Goal: Find specific page/section: Find specific page/section

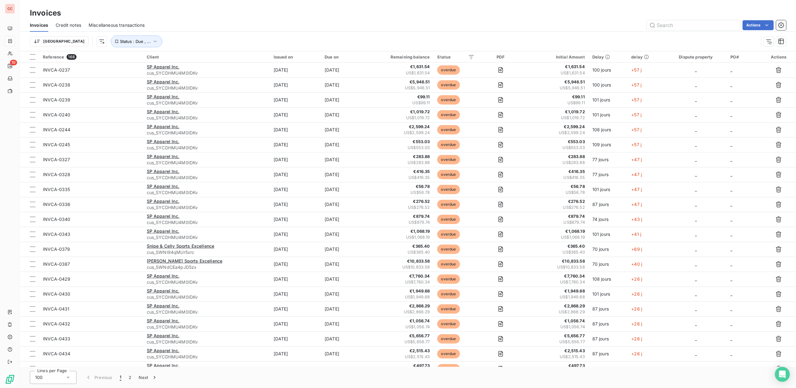
click at [74, 25] on span "Credit notes" at bounding box center [68, 25] width 25 height 6
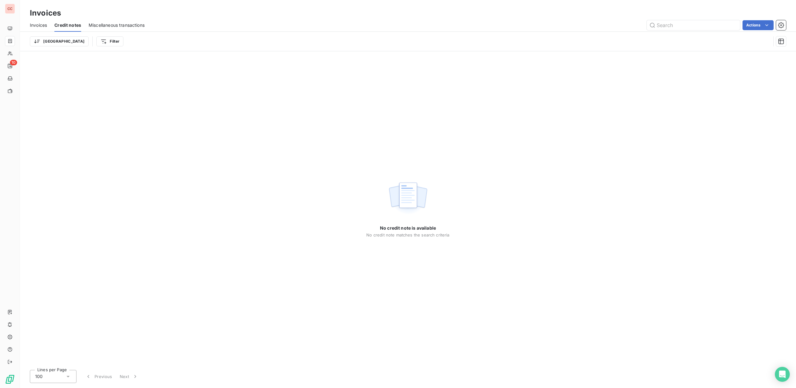
click at [40, 27] on span "Invoices" at bounding box center [38, 25] width 17 height 6
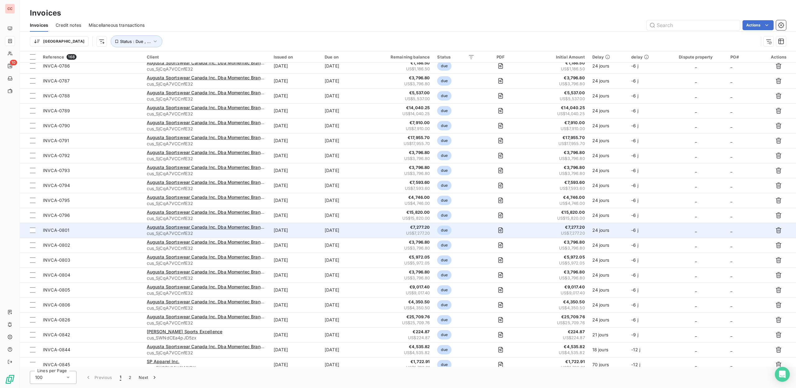
scroll to position [1188, 0]
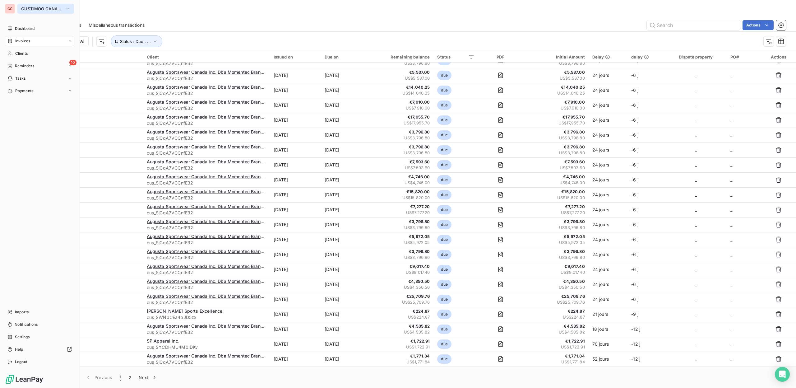
click at [44, 7] on span "CUSTIMOO CANADA" at bounding box center [42, 8] width 42 height 5
click at [59, 42] on span "CUSTIMOO" at bounding box center [57, 40] width 55 height 6
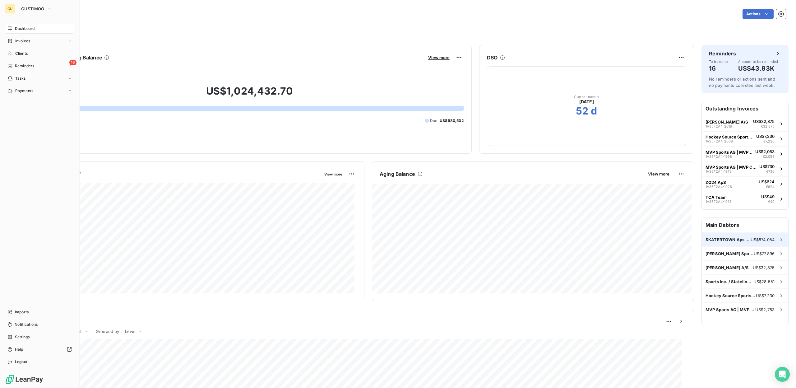
click at [727, 243] on div "SKATERTOWN Aps / Hockeyshop US$874,054" at bounding box center [745, 240] width 86 height 14
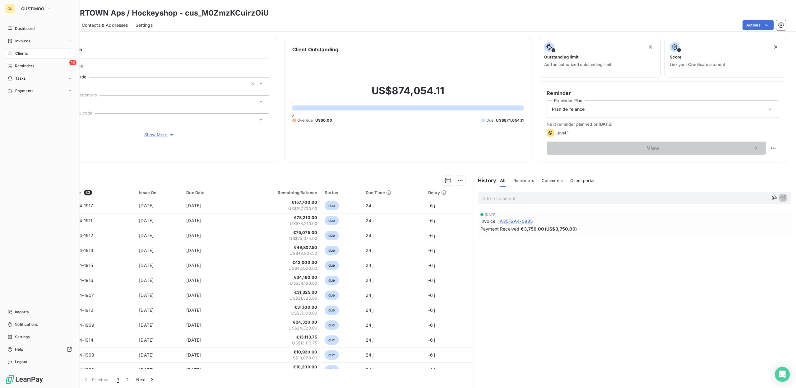
click at [16, 14] on div "CU CUSTIMOO Dashboard Invoices Clients 16 Reminders Tasks Payments Imports Noti…" at bounding box center [40, 194] width 80 height 388
click at [37, 7] on span "CUSTIMOO" at bounding box center [32, 8] width 23 height 5
click at [40, 54] on span "CUSTIMOO CANADA" at bounding box center [57, 55] width 55 height 6
